Goal: Task Accomplishment & Management: Use online tool/utility

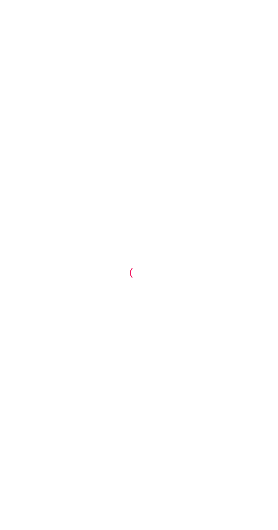
click at [118, 182] on div at bounding box center [139, 265] width 278 height 530
click at [130, 210] on div at bounding box center [139, 265] width 278 height 530
click at [122, 169] on div at bounding box center [139, 265] width 278 height 530
click at [130, 187] on div at bounding box center [139, 265] width 278 height 530
